Goal: Information Seeking & Learning: Learn about a topic

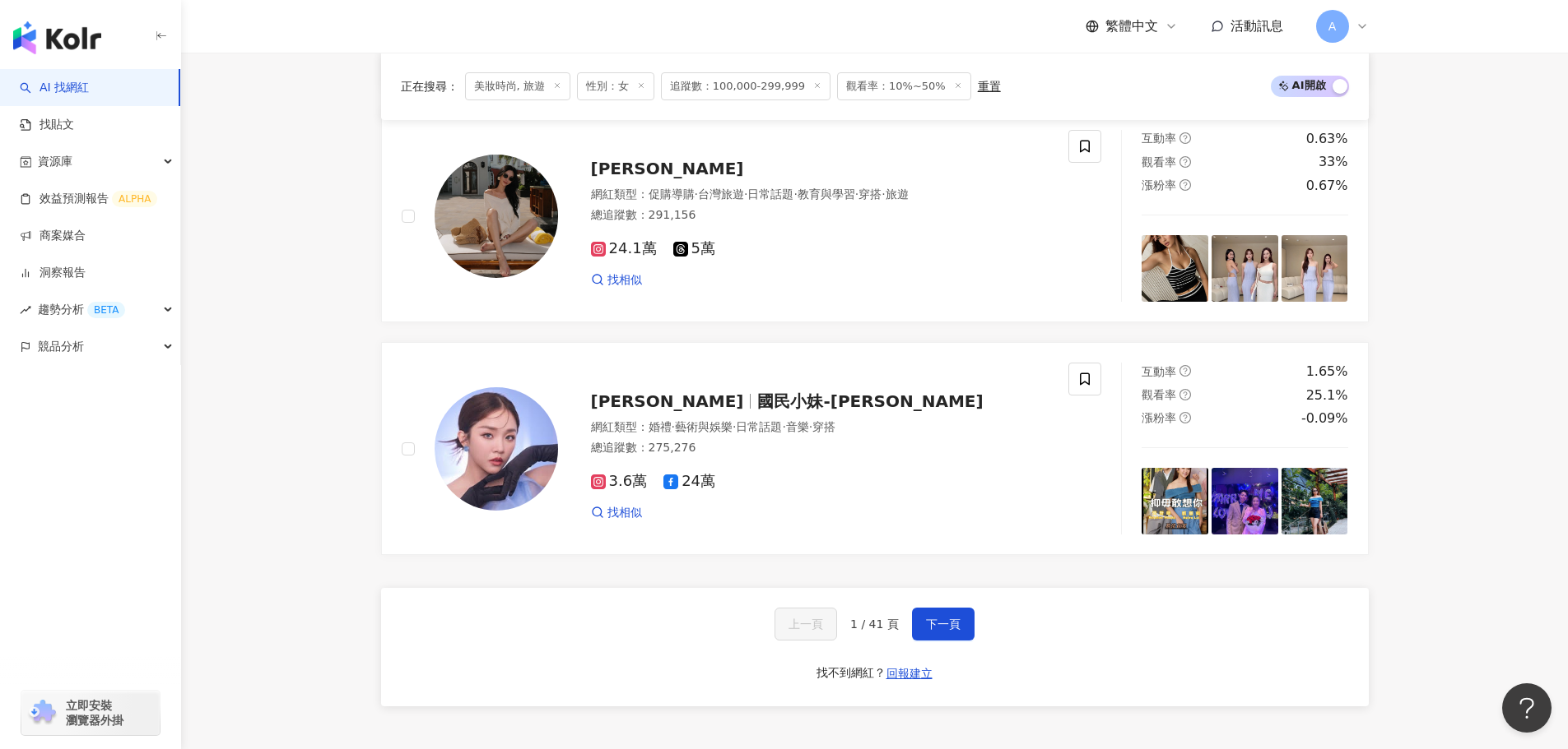
scroll to position [2906, 0]
click at [961, 641] on button "下一頁" at bounding box center [943, 625] width 63 height 33
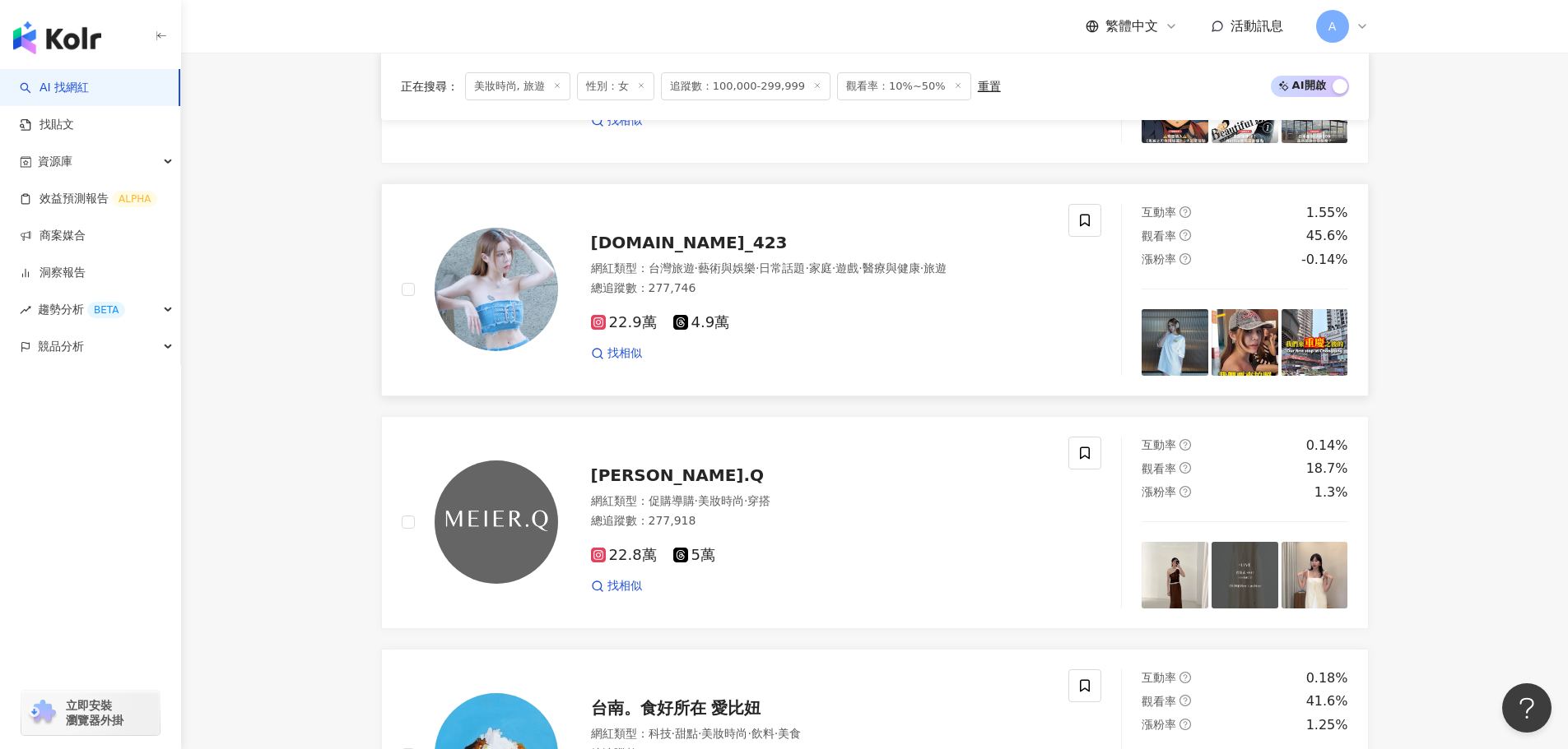
scroll to position [1437, 0]
click at [630, 252] on span "[DOMAIN_NAME]_423" at bounding box center [690, 241] width 196 height 20
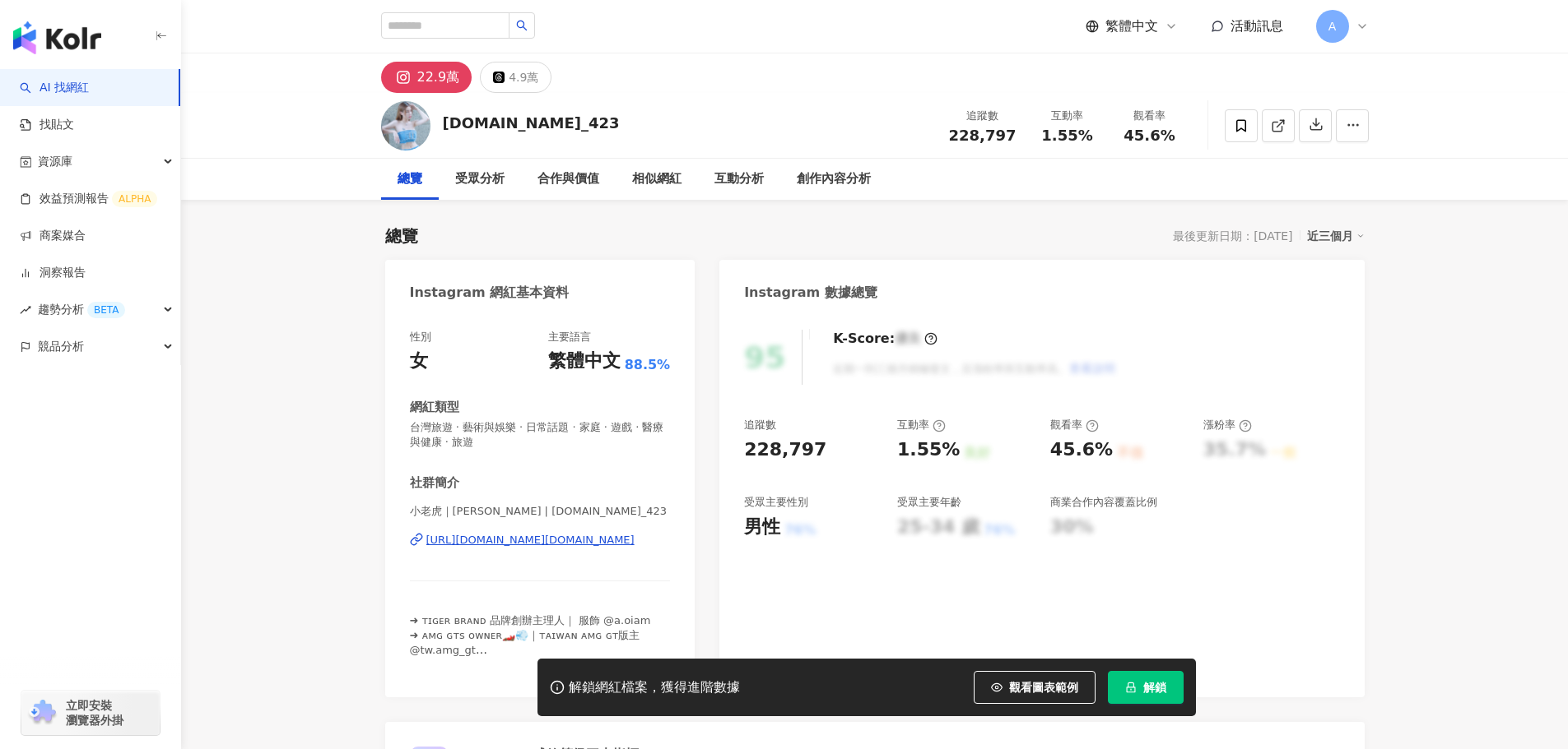
click at [481, 546] on div "https://www.instagram.com/ab.bb_423/" at bounding box center [530, 540] width 209 height 15
click at [484, 540] on div "https://www.instagram.com/ab.bb_423/" at bounding box center [530, 540] width 209 height 15
